Goal: Purchase product/service

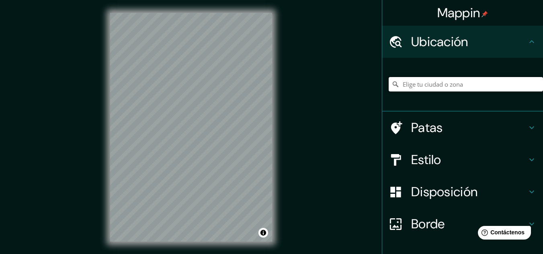
drag, startPoint x: 415, startPoint y: 82, endPoint x: 412, endPoint y: 79, distance: 4.3
click at [415, 82] on input "Elige tu ciudad o zona" at bounding box center [465, 84] width 154 height 14
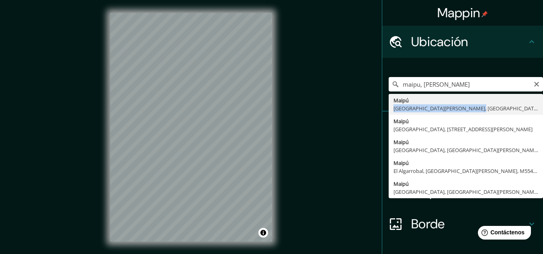
type input "[GEOGRAPHIC_DATA], [GEOGRAPHIC_DATA][PERSON_NAME], [GEOGRAPHIC_DATA]"
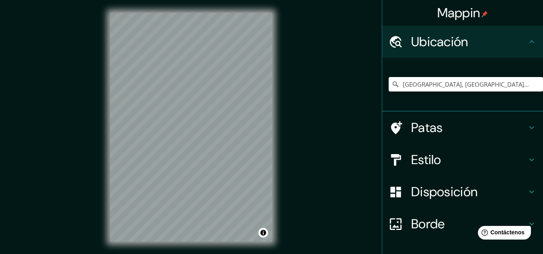
click at [437, 159] on h4 "Estilo" at bounding box center [469, 160] width 116 height 16
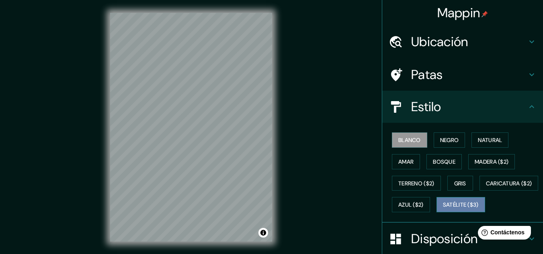
click at [443, 209] on font "Satélite ($3)" at bounding box center [461, 205] width 36 height 7
click at [398, 142] on font "Blanco" at bounding box center [409, 140] width 22 height 7
click at [449, 143] on font "Negro" at bounding box center [449, 140] width 19 height 7
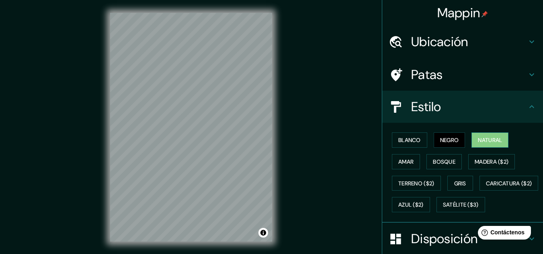
click at [477, 144] on font "Natural" at bounding box center [489, 140] width 24 height 7
click at [399, 162] on font "Amar" at bounding box center [405, 161] width 15 height 7
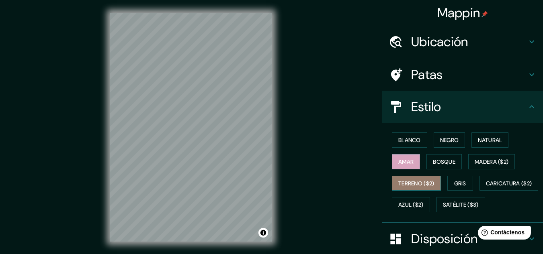
click at [403, 188] on font "Terreno ($2)" at bounding box center [416, 183] width 36 height 10
click at [400, 162] on font "Amar" at bounding box center [405, 161] width 15 height 7
click at [434, 166] on font "Bosque" at bounding box center [444, 162] width 22 height 10
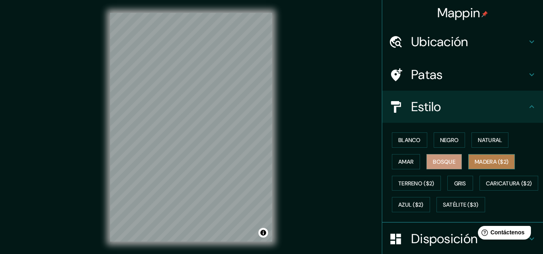
click at [477, 159] on font "Madera ($2)" at bounding box center [491, 161] width 34 height 7
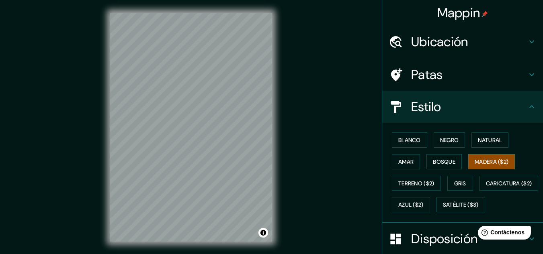
drag, startPoint x: 0, startPoint y: 12, endPoint x: 3, endPoint y: 69, distance: 57.1
click at [3, 69] on div "Mappin Ubicación Maipú, [GEOGRAPHIC_DATA][PERSON_NAME], [GEOGRAPHIC_DATA] Patas…" at bounding box center [271, 133] width 543 height 267
click at [0, 70] on div "Mappin Ubicación Maipú, [GEOGRAPHIC_DATA][PERSON_NAME], [GEOGRAPHIC_DATA] Patas…" at bounding box center [271, 133] width 543 height 267
